Goal: Transaction & Acquisition: Purchase product/service

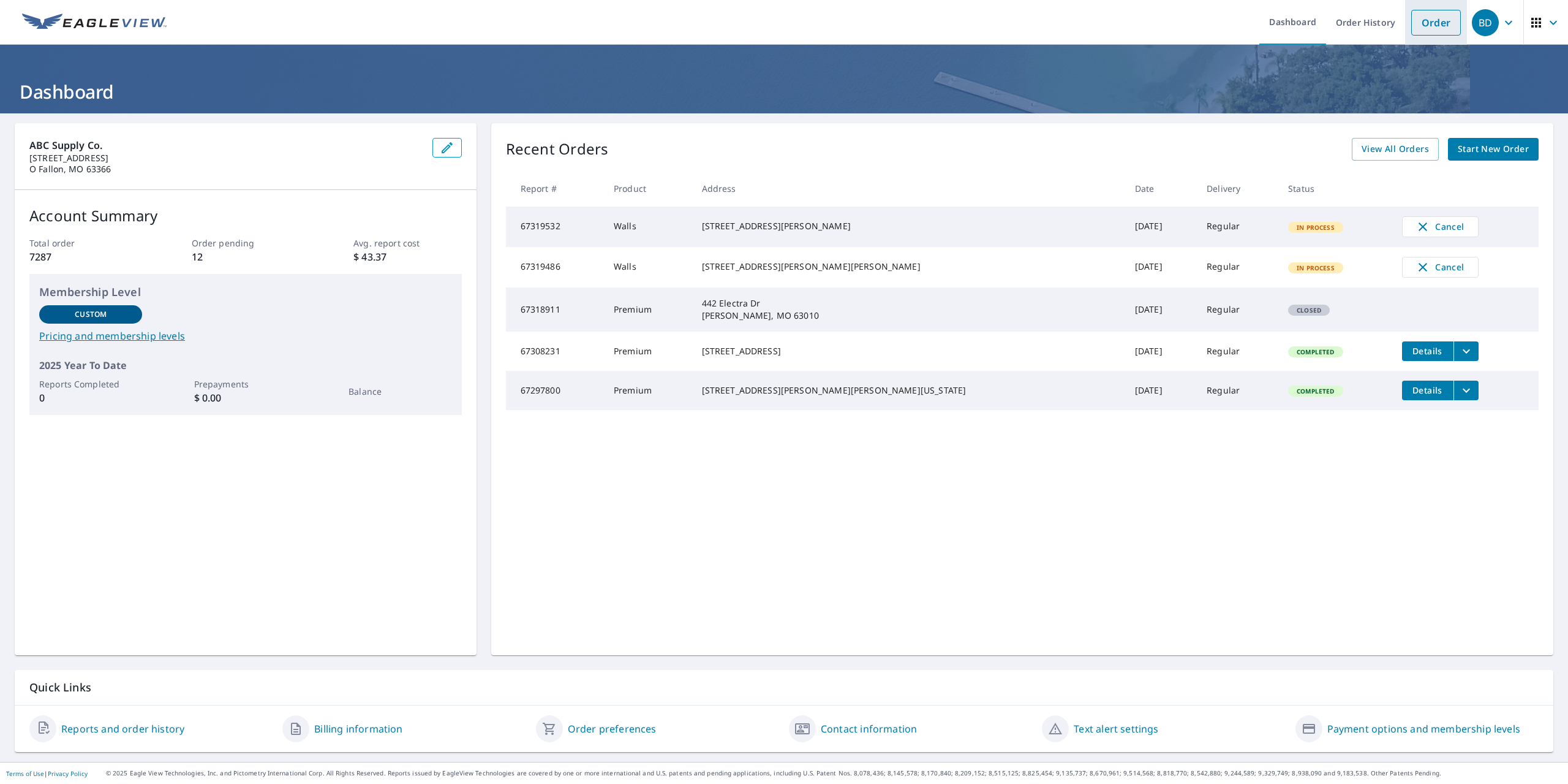
click at [1424, 19] on link "Order" at bounding box center [1436, 22] width 50 height 25
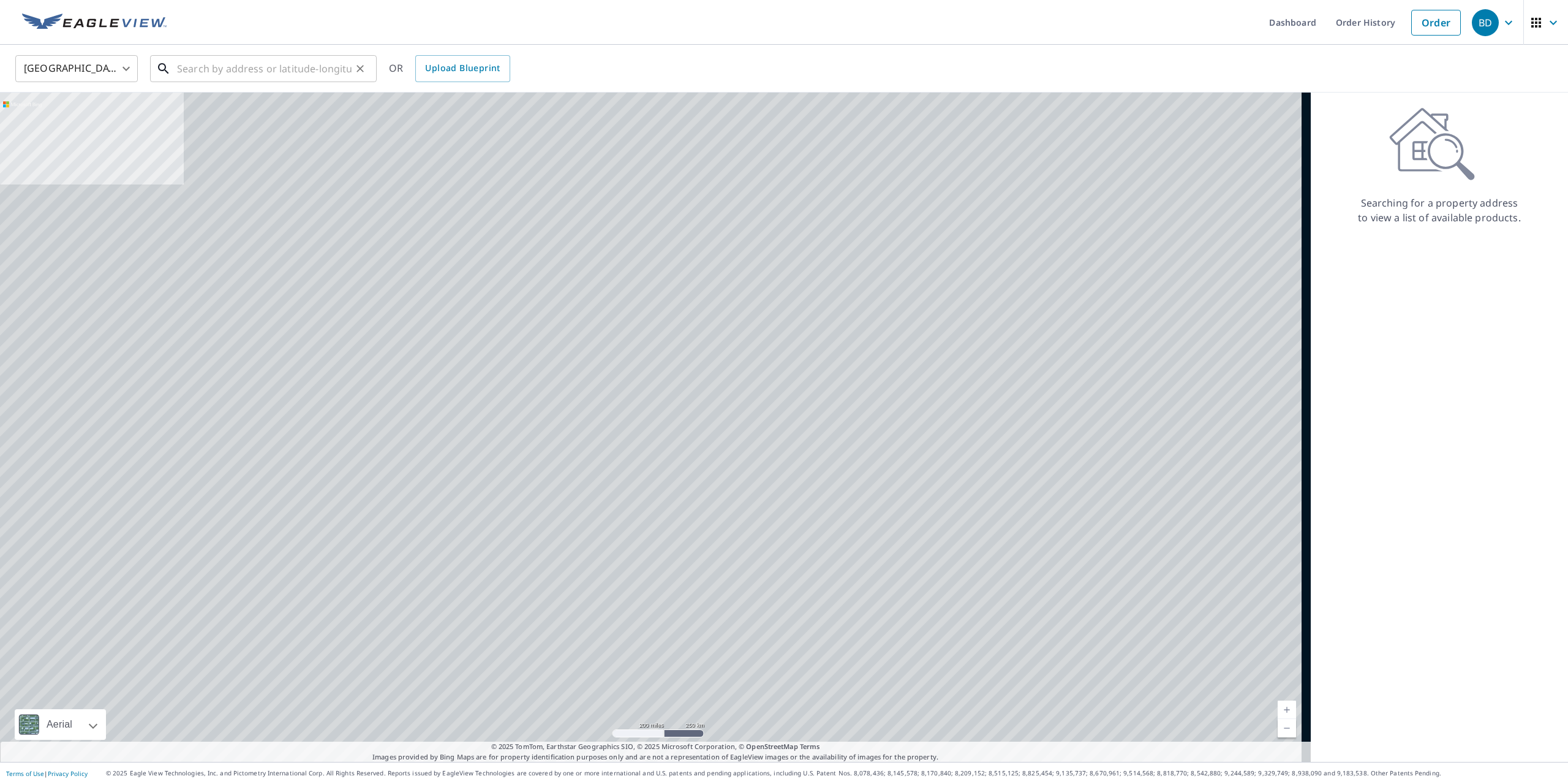
click at [281, 67] on input "text" at bounding box center [264, 69] width 175 height 34
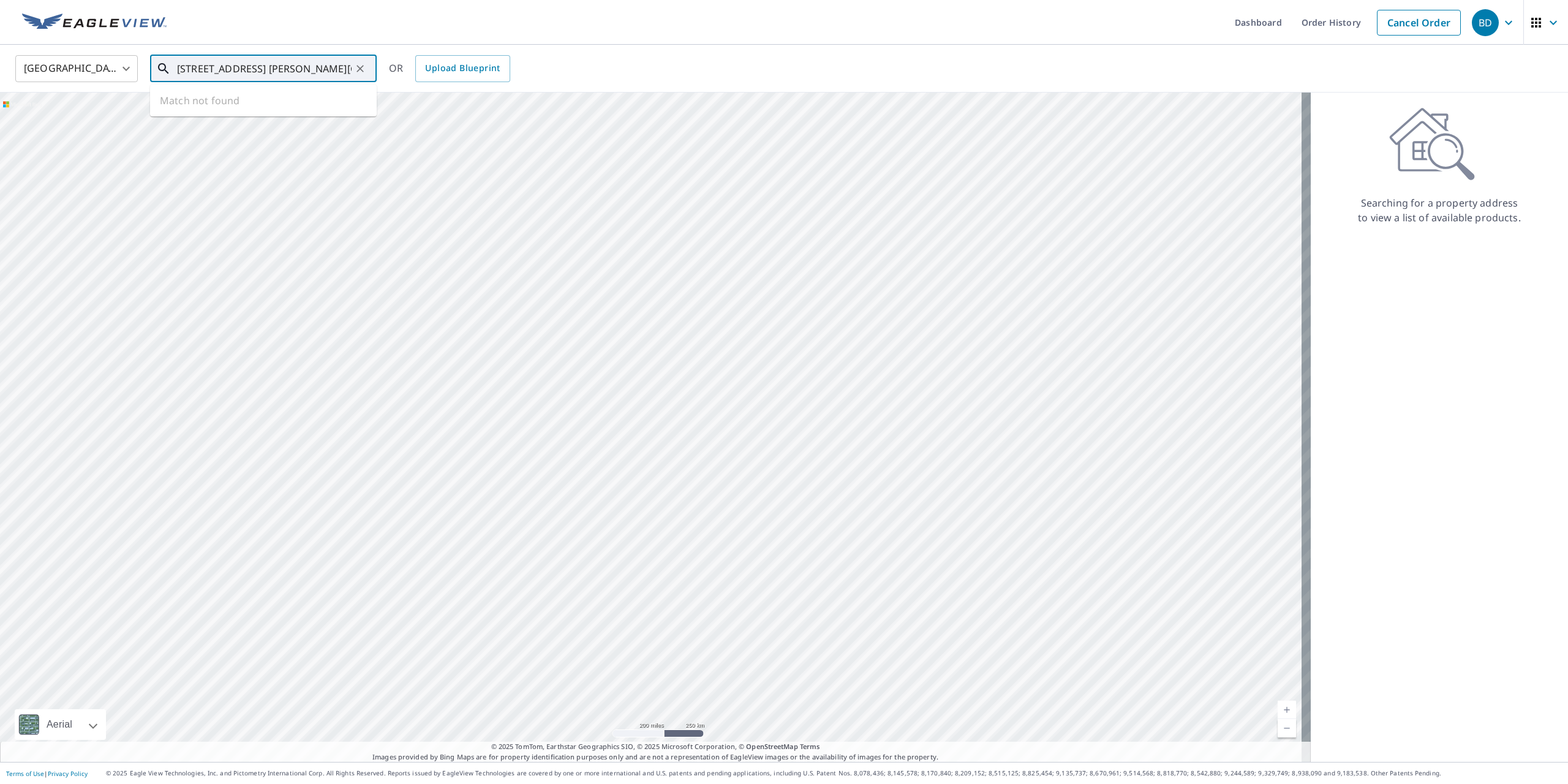
type input "[STREET_ADDRESS] [PERSON_NAME][GEOGRAPHIC_DATA][US_STATE]"
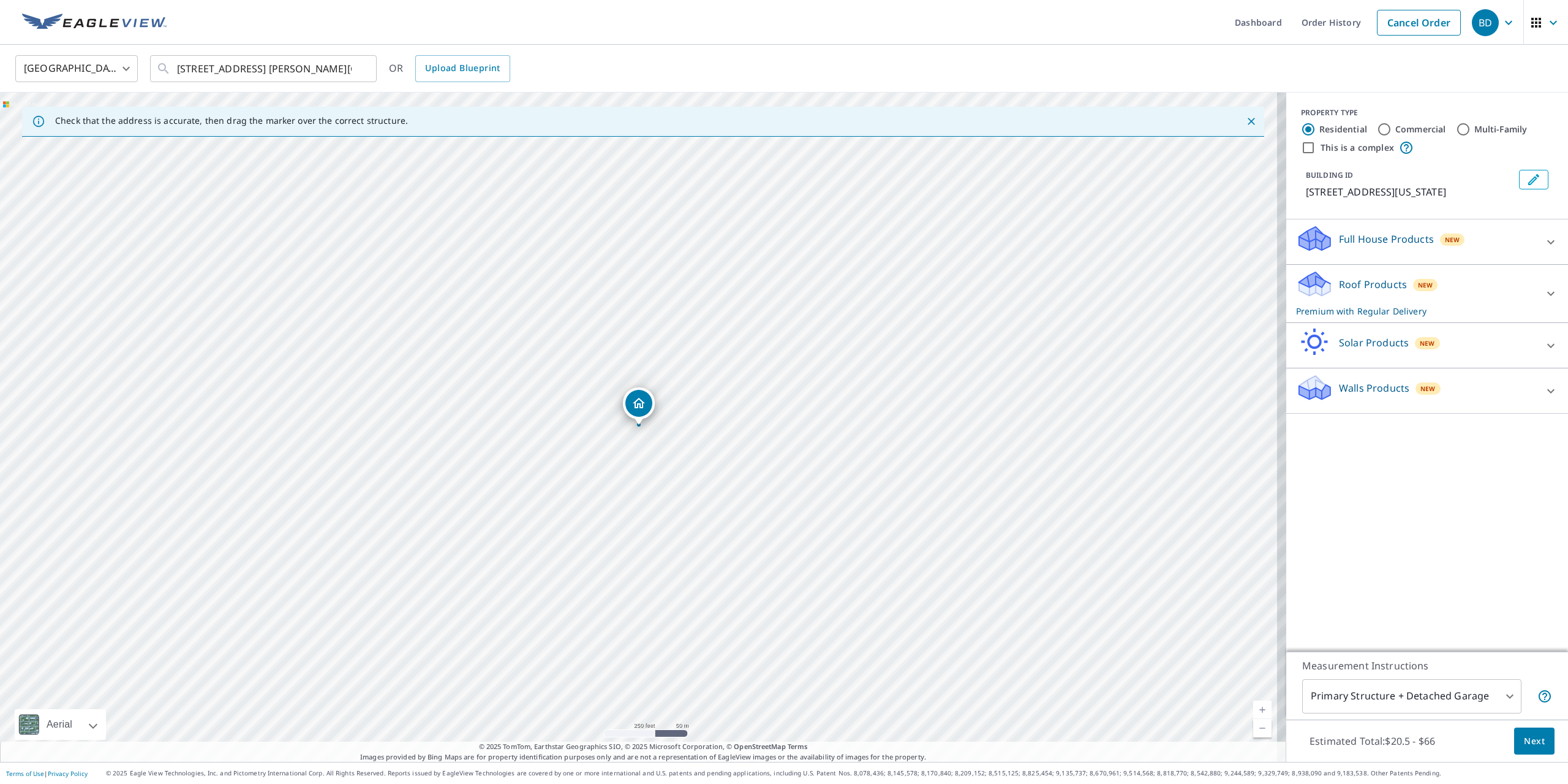
click at [1374, 283] on p "Roof Products" at bounding box center [1373, 284] width 68 height 14
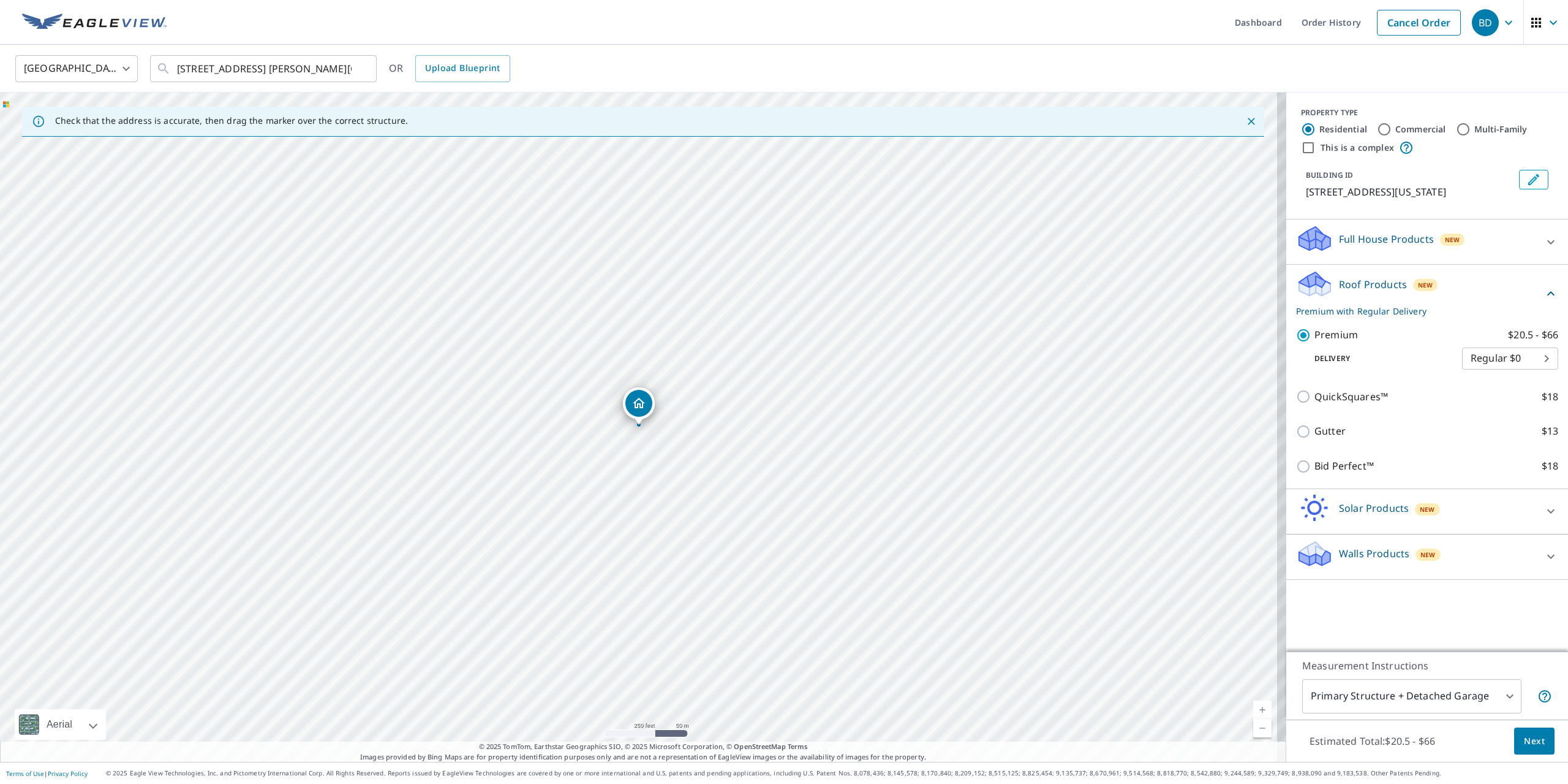
click at [1525, 743] on span "Next" at bounding box center [1534, 741] width 21 height 15
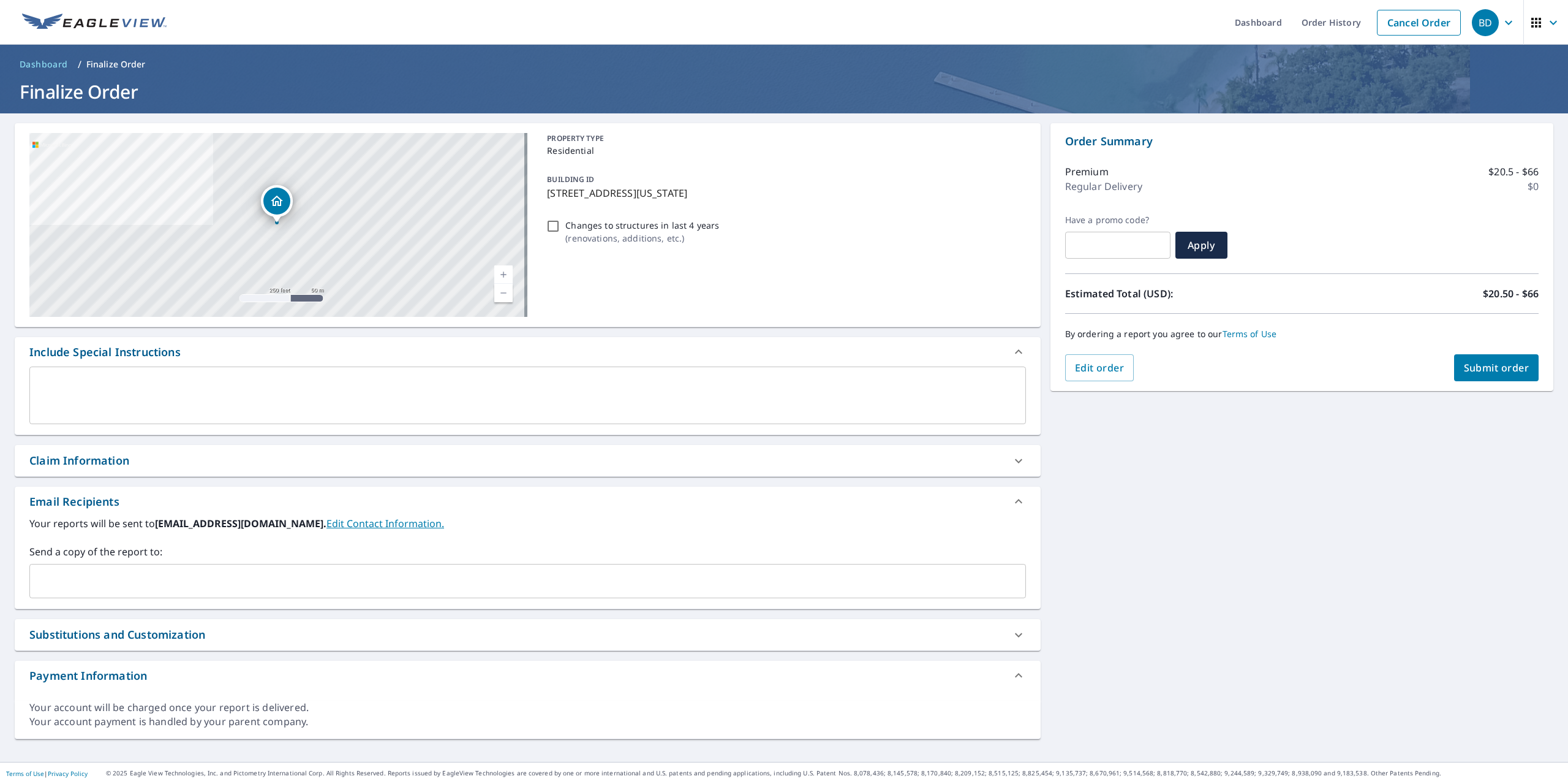
click at [71, 589] on input "text" at bounding box center [519, 581] width 967 height 23
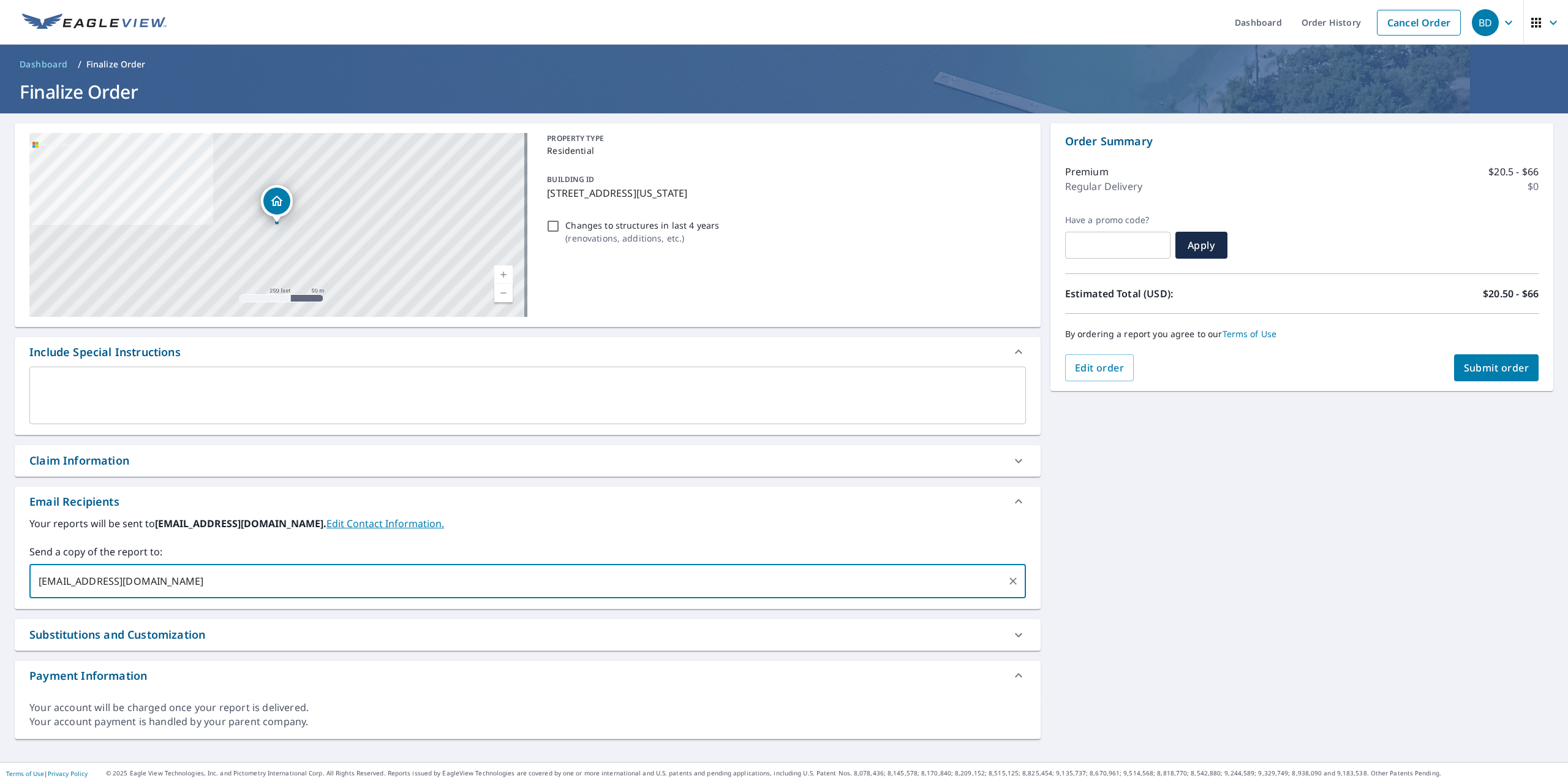
type input "[EMAIL_ADDRESS][DOMAIN_NAME]"
click at [1463, 361] on span "Submit order" at bounding box center [1496, 368] width 65 height 14
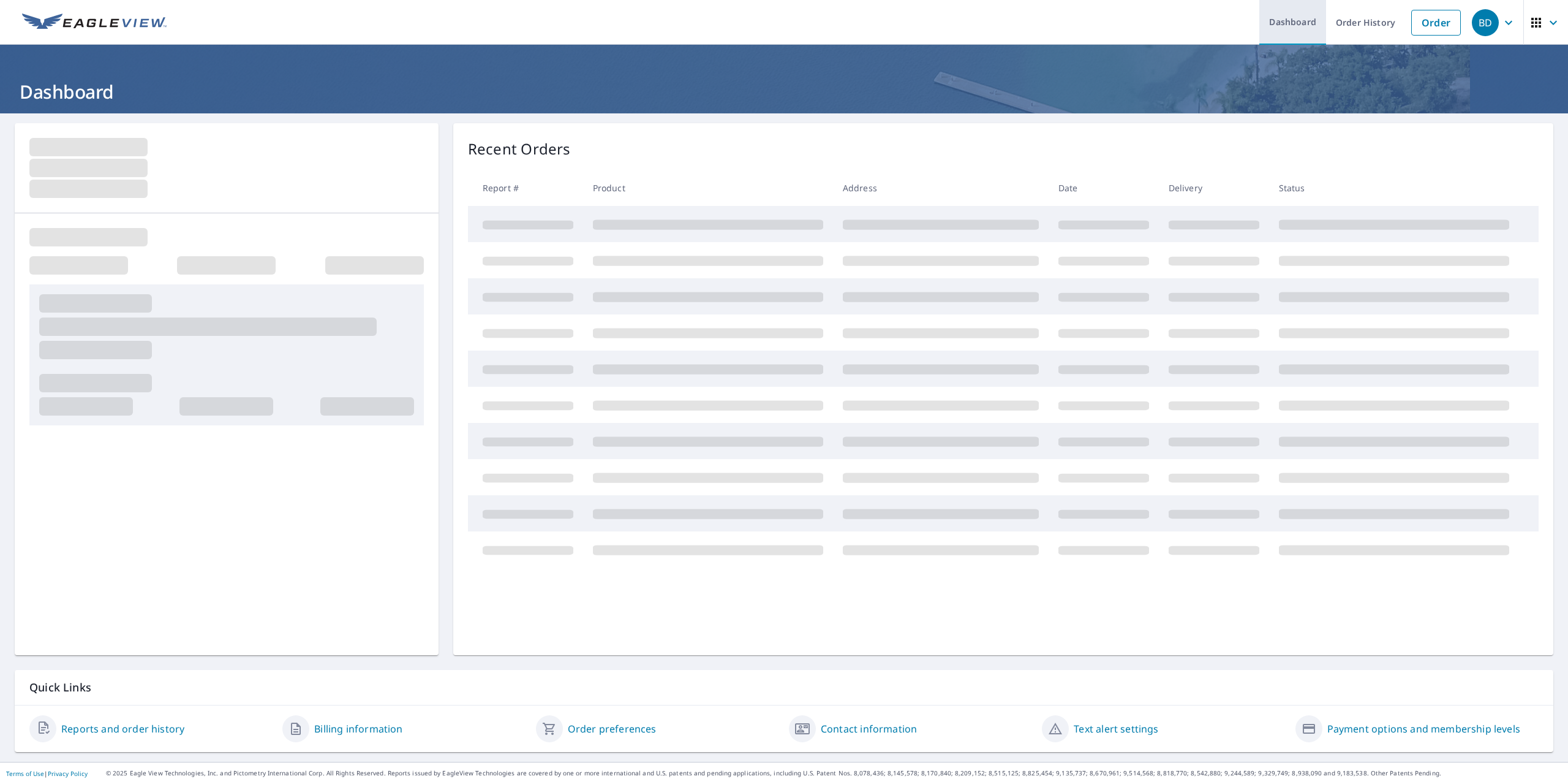
click at [1417, 26] on link "Order" at bounding box center [1436, 22] width 50 height 25
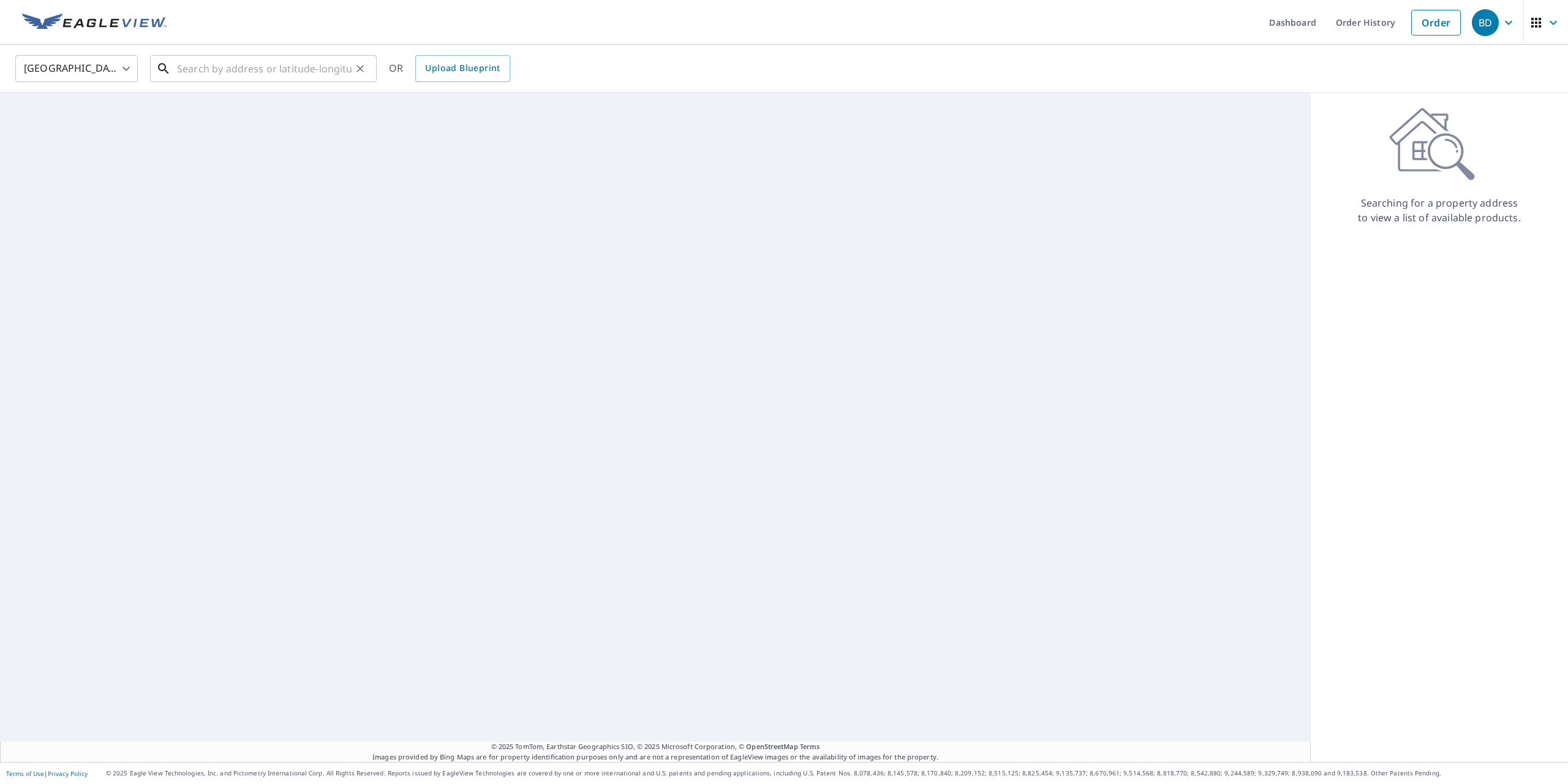
click at [300, 67] on input "text" at bounding box center [264, 69] width 175 height 34
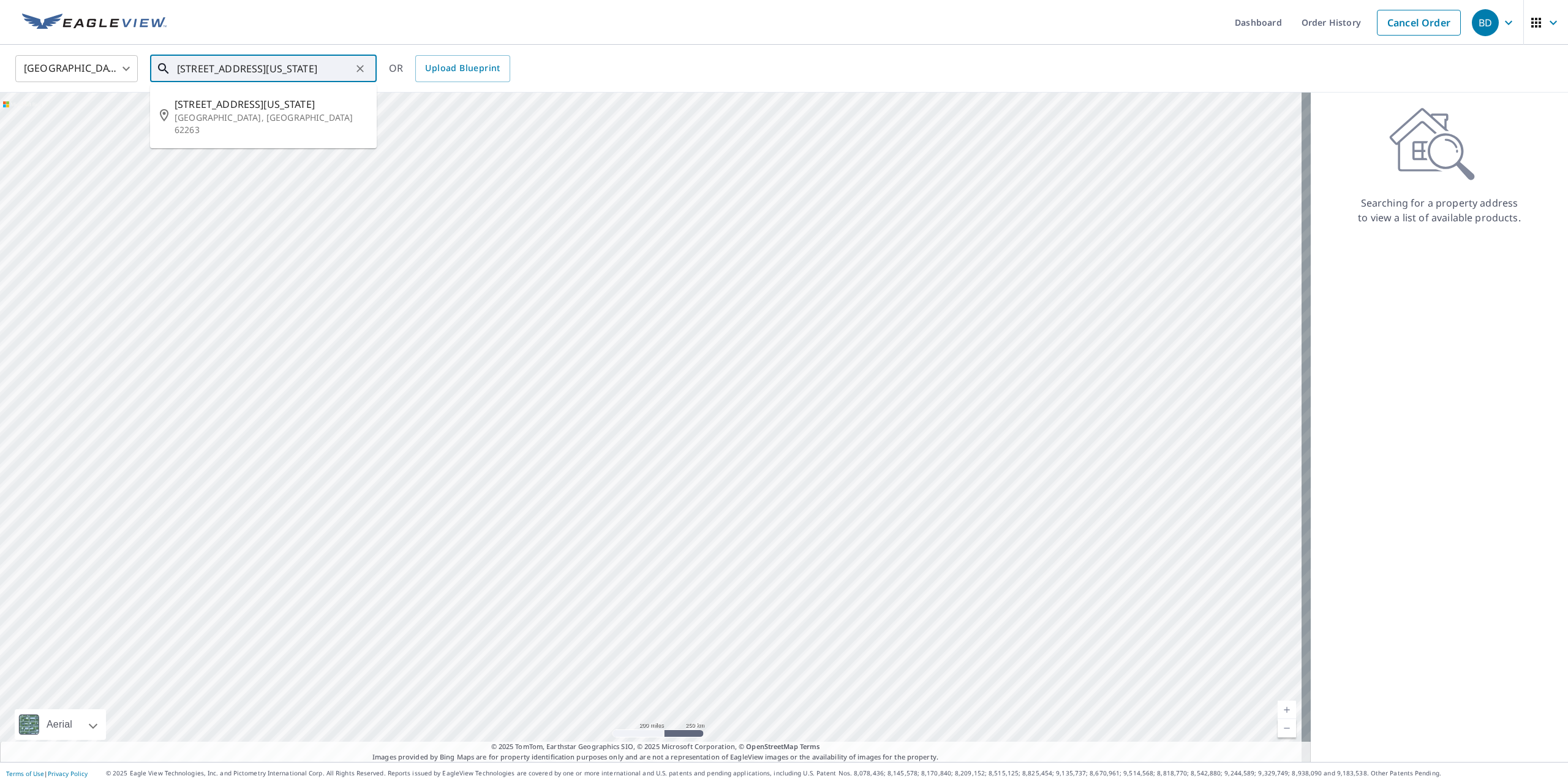
type input "341 north washington street 62263"
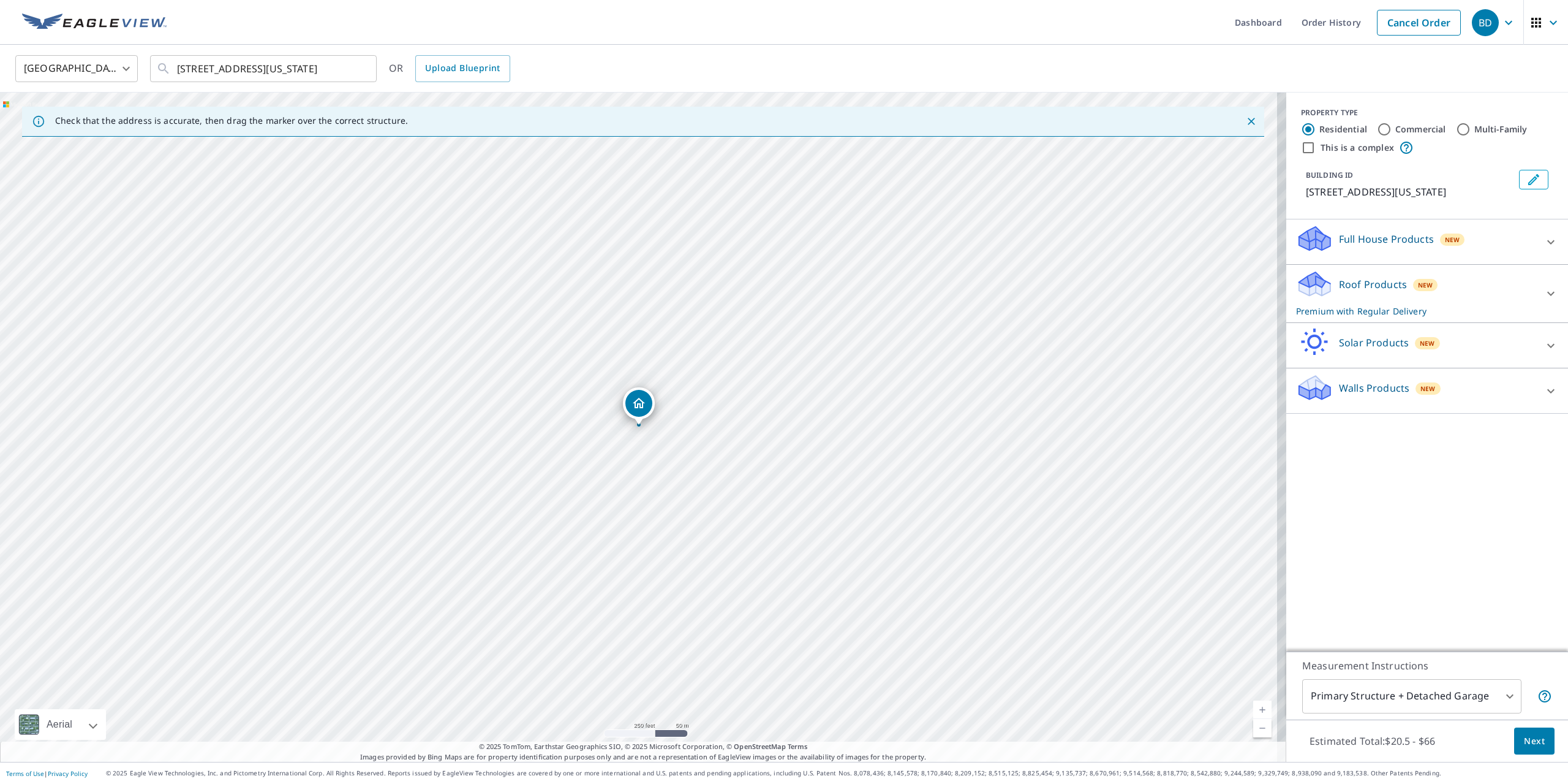
click at [1535, 743] on span "Next" at bounding box center [1534, 741] width 21 height 15
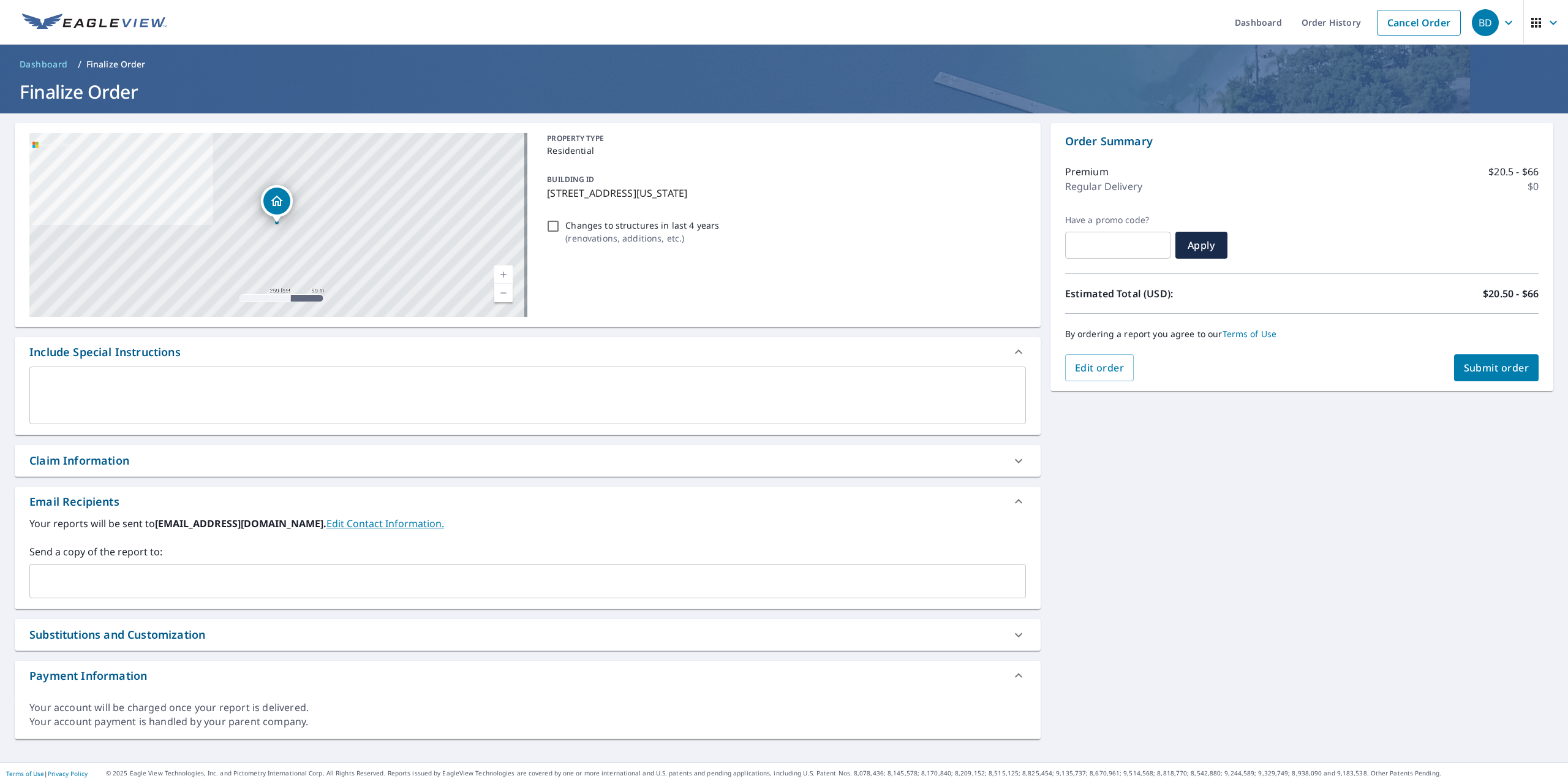
click at [87, 579] on input "text" at bounding box center [519, 581] width 967 height 23
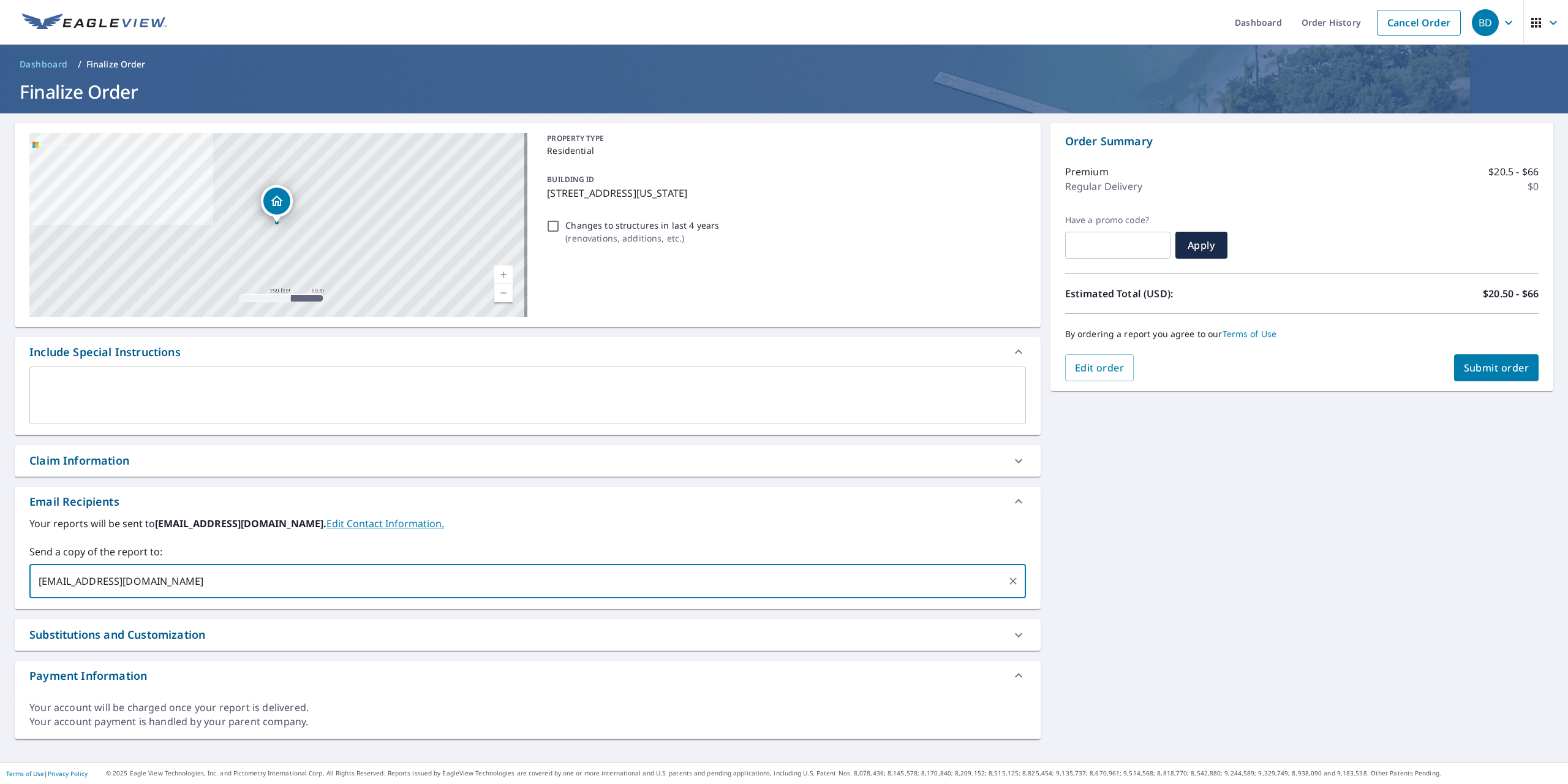
type input "[EMAIL_ADDRESS][DOMAIN_NAME]"
click at [1493, 368] on span "Submit order" at bounding box center [1496, 368] width 65 height 14
